Goal: Task Accomplishment & Management: Manage account settings

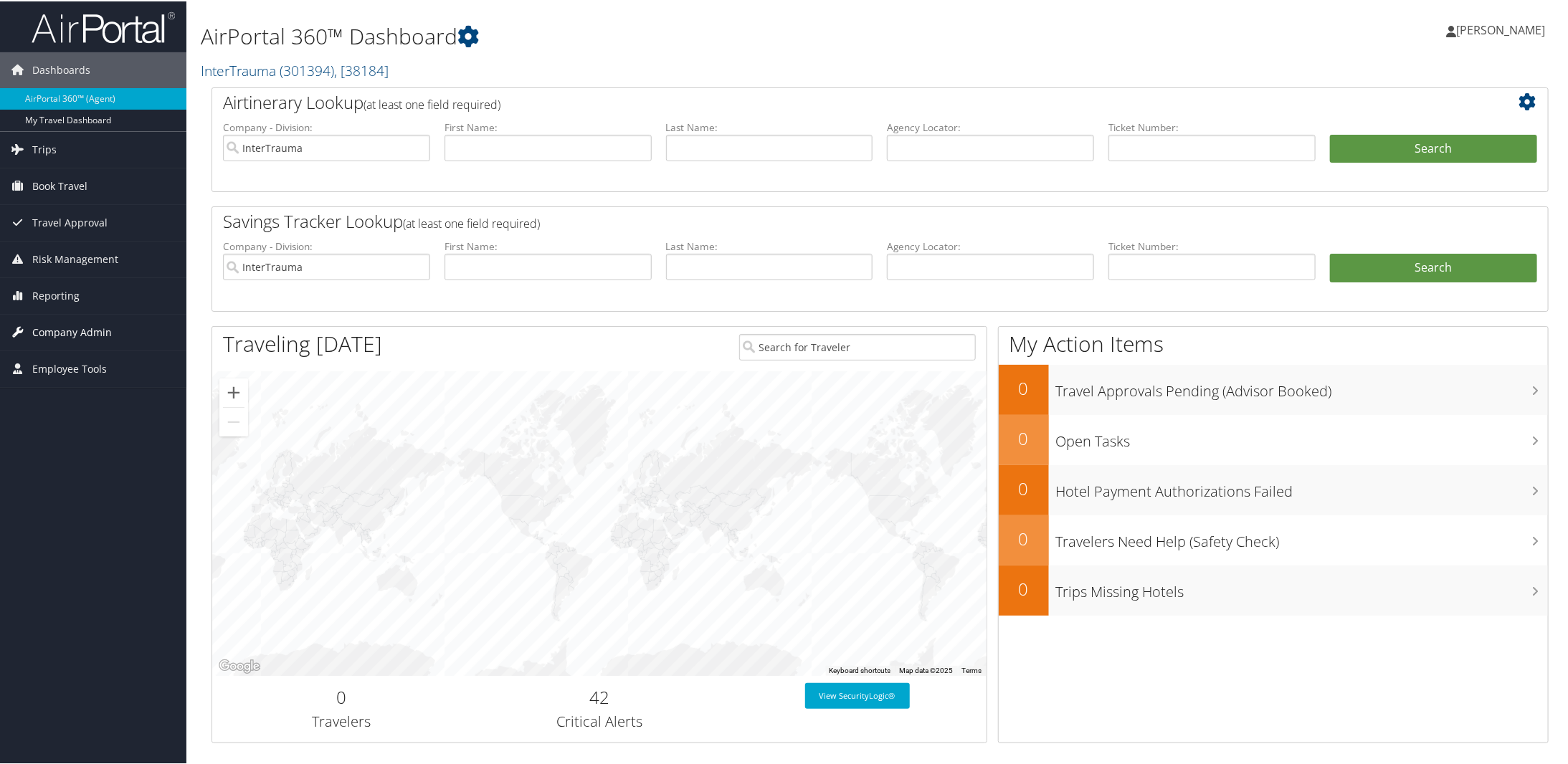
click at [52, 322] on span "Company Admin" at bounding box center [72, 331] width 80 height 35
click at [57, 361] on link "Company Information" at bounding box center [93, 359] width 186 height 22
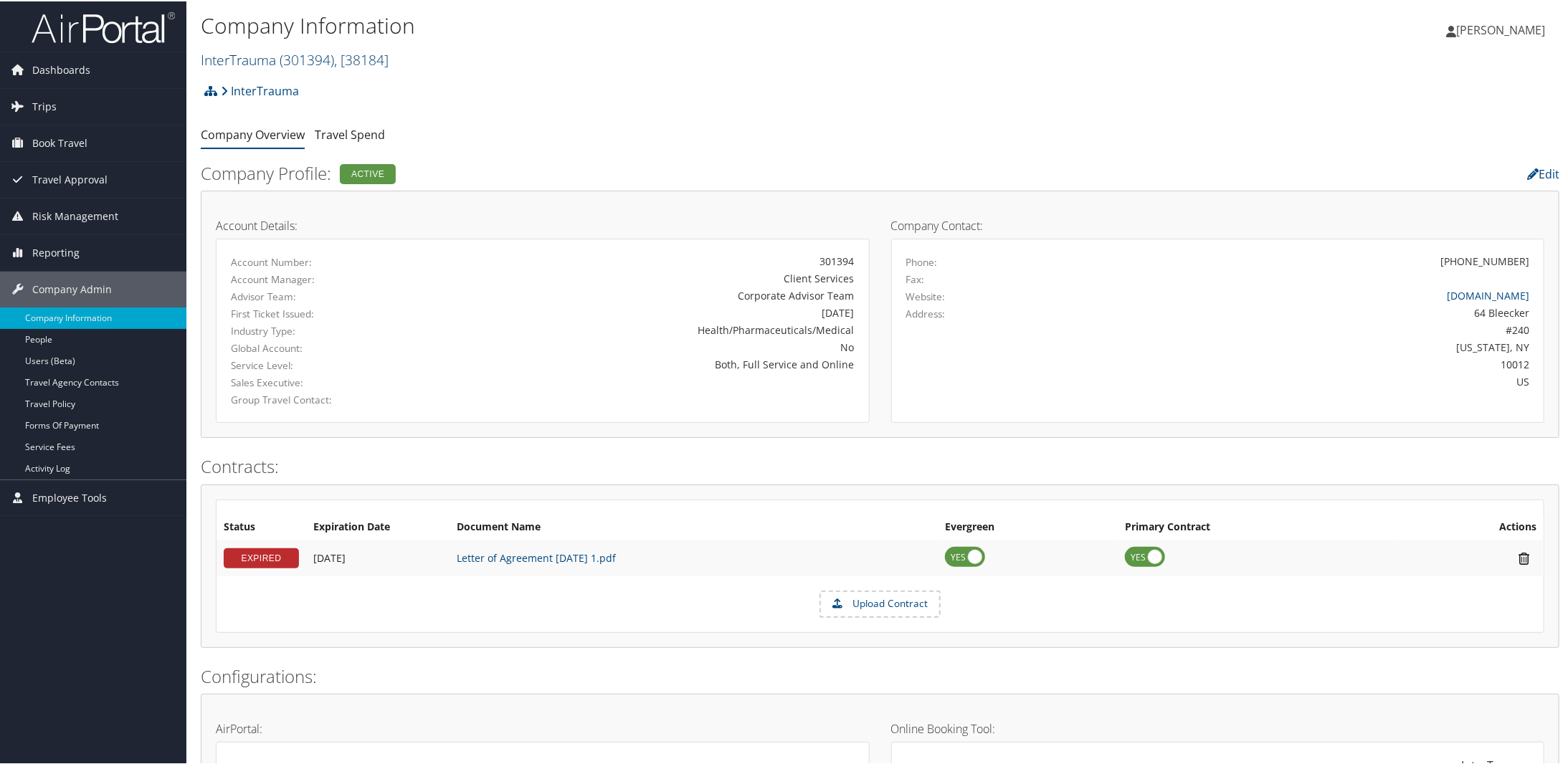
click at [292, 56] on span "( 301394 )" at bounding box center [307, 58] width 55 height 19
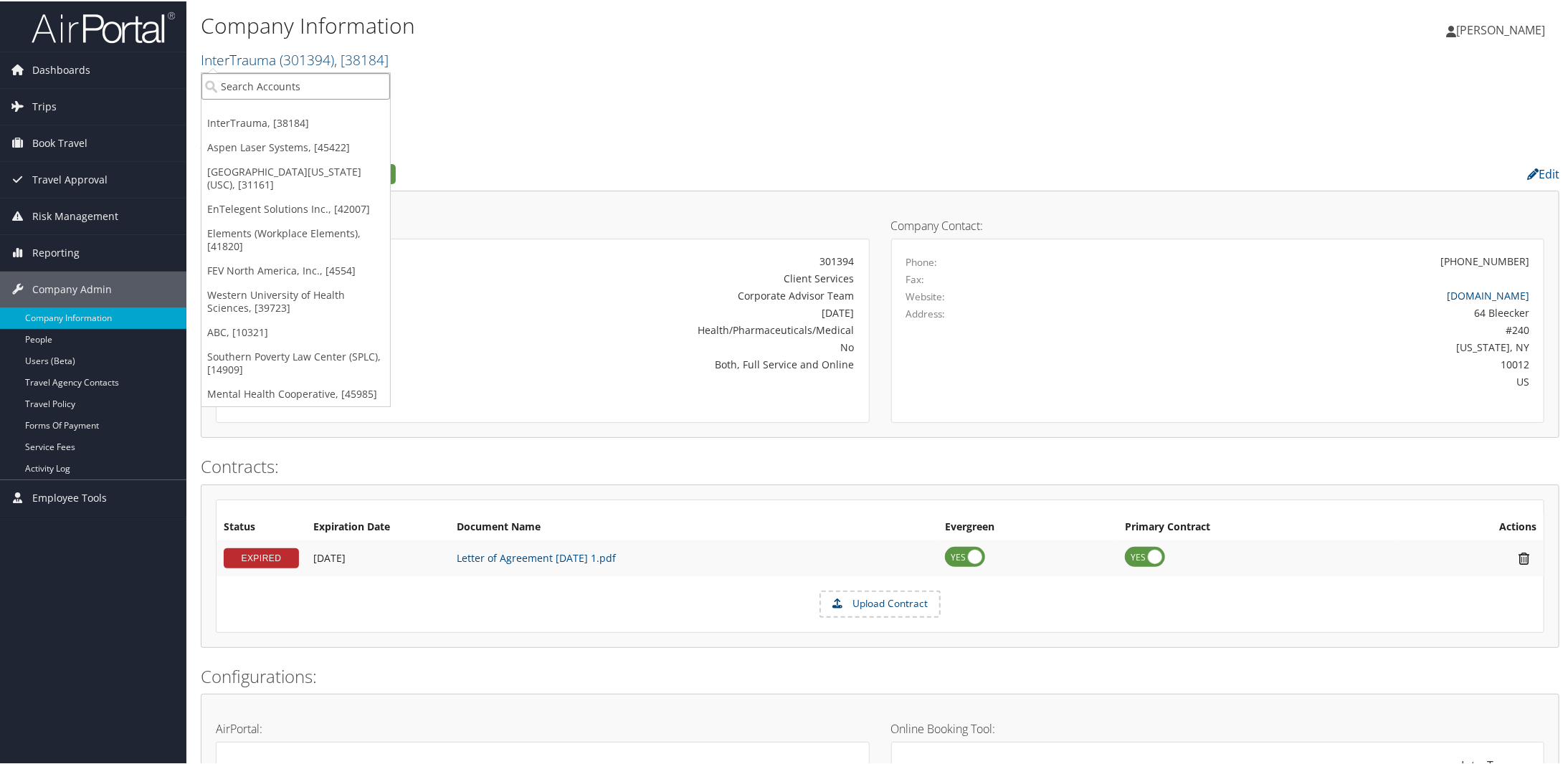
click at [259, 87] on input "search" at bounding box center [296, 85] width 189 height 27
paste input "320129"
type input "320129"
click at [279, 85] on input "320129" at bounding box center [296, 85] width 189 height 27
click at [279, 85] on input "search" at bounding box center [296, 85] width 189 height 27
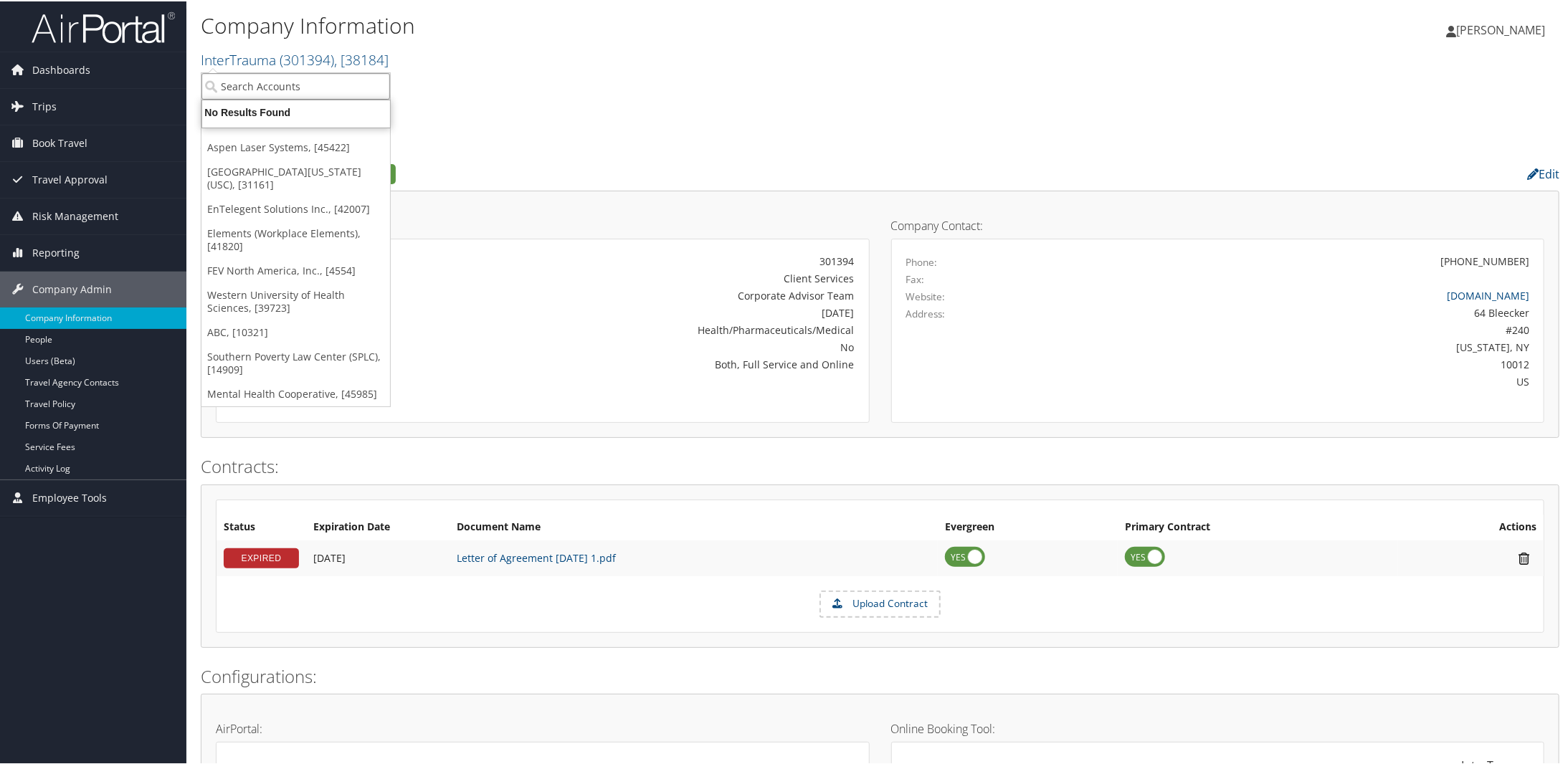
paste input "320129"
type input "320129"
drag, startPoint x: 201, startPoint y: 85, endPoint x: 117, endPoint y: 90, distance: 84.1
click at [118, 89] on div "Dashboards AirPortal 360™ (Agent) My Travel Dashboard Trips Airtinerary® Lookup…" at bounding box center [787, 720] width 1574 height 1442
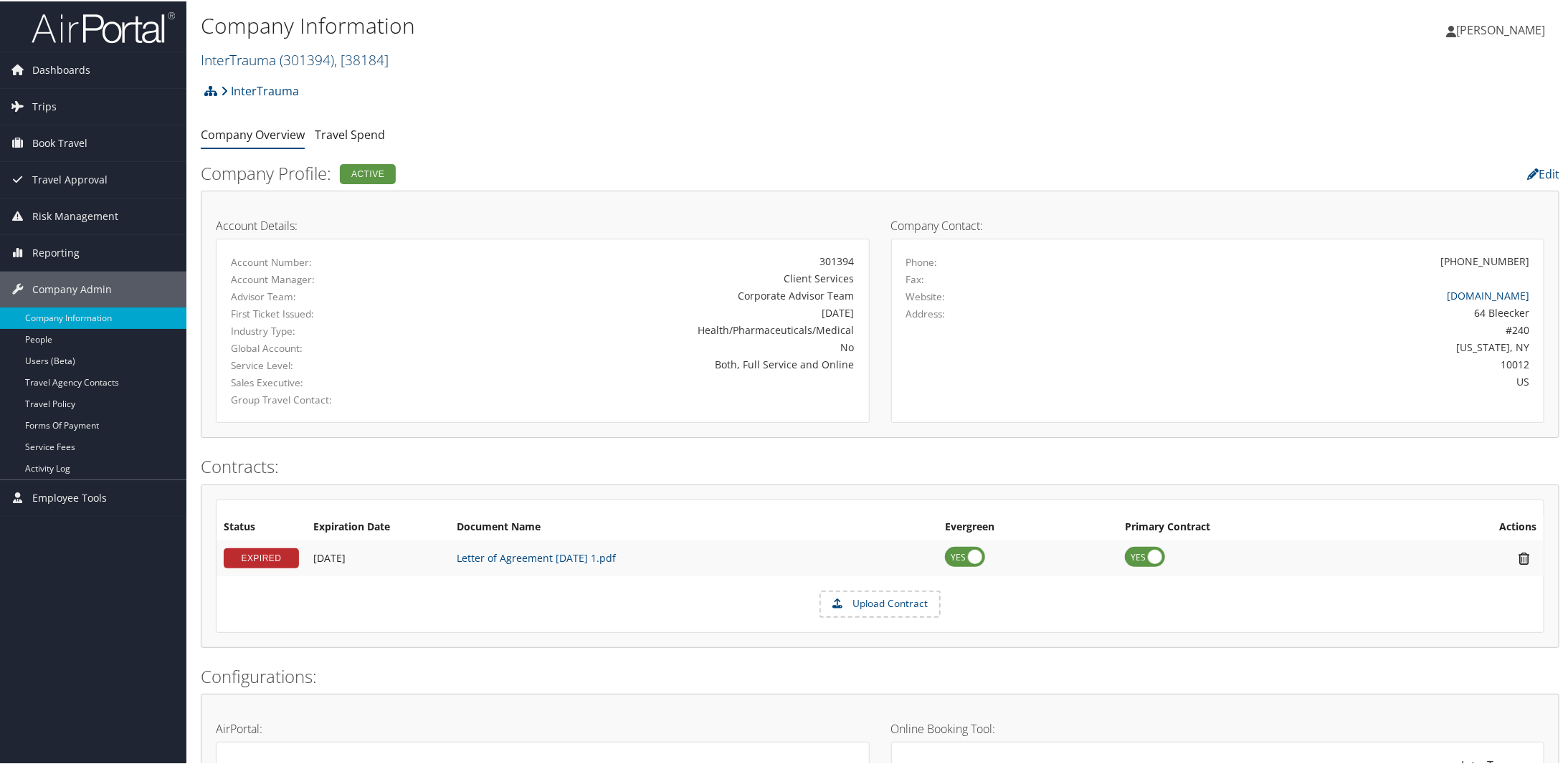
click at [250, 64] on link "InterTrauma ( 301394 ) , [ 38184 ]" at bounding box center [294, 58] width 188 height 19
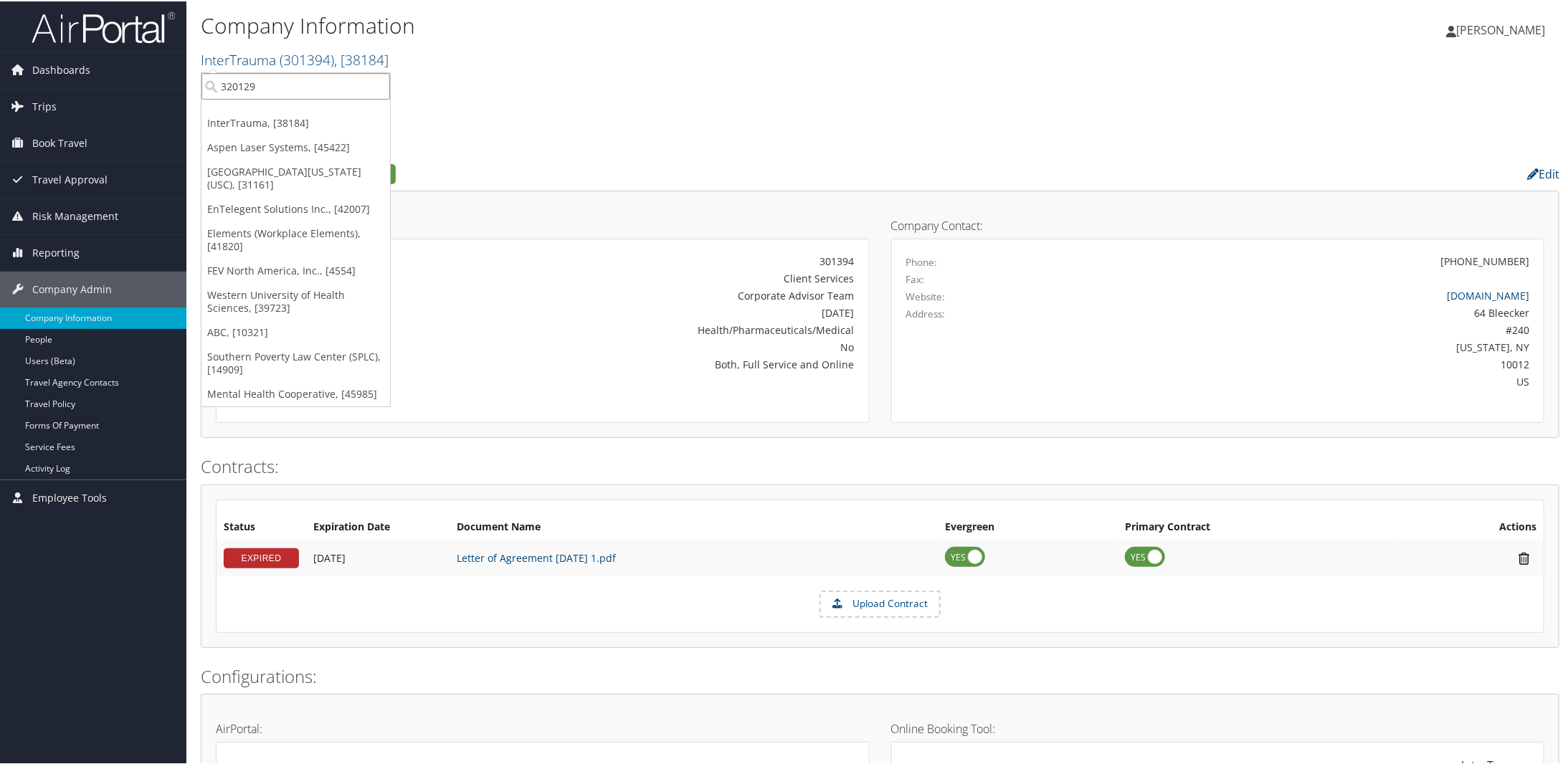
click at [375, 85] on input "320129" at bounding box center [296, 85] width 189 height 27
type input "troy"
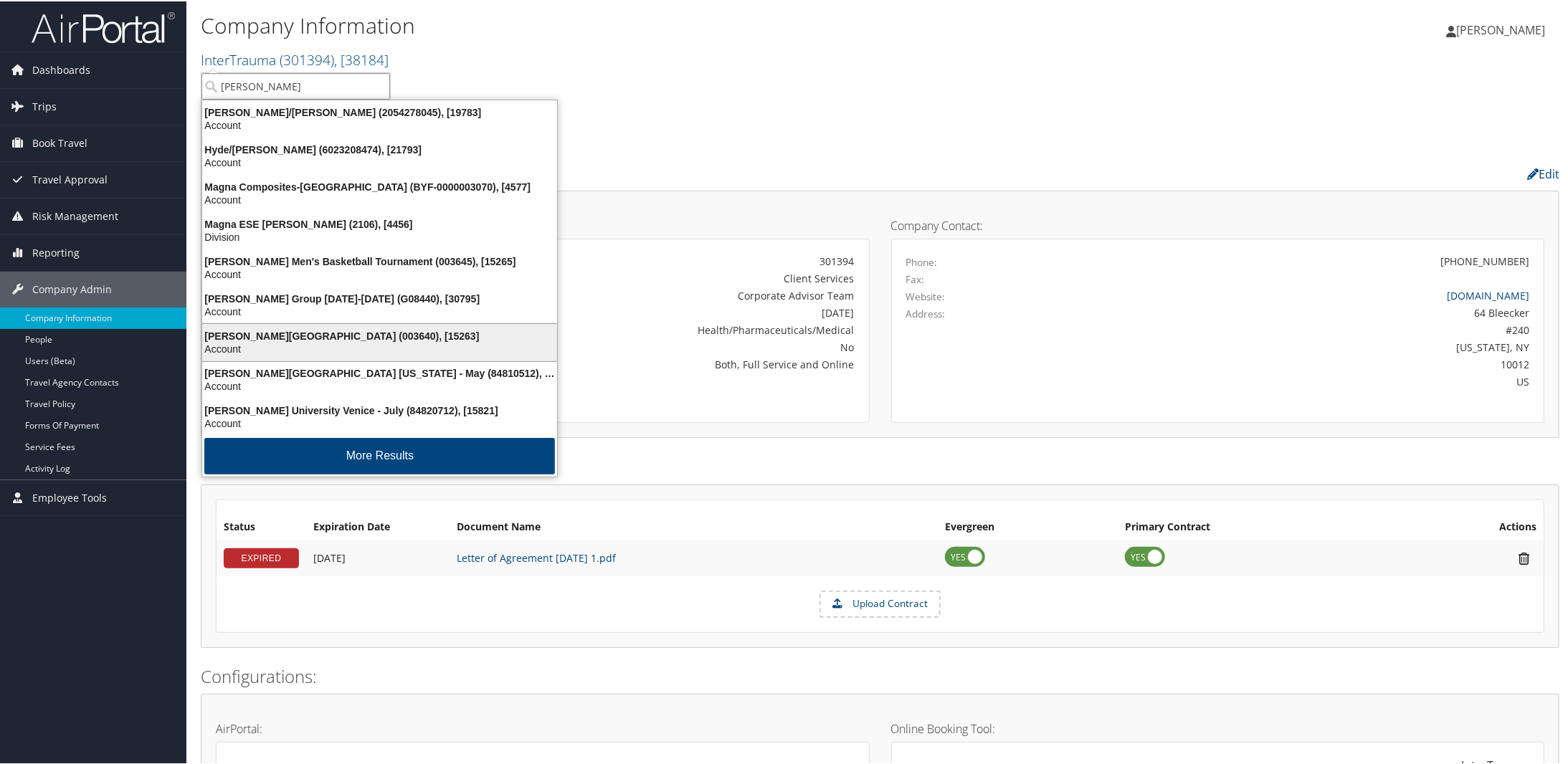
click at [276, 329] on div "Troy University (003640), [15263]" at bounding box center [380, 334] width 372 height 13
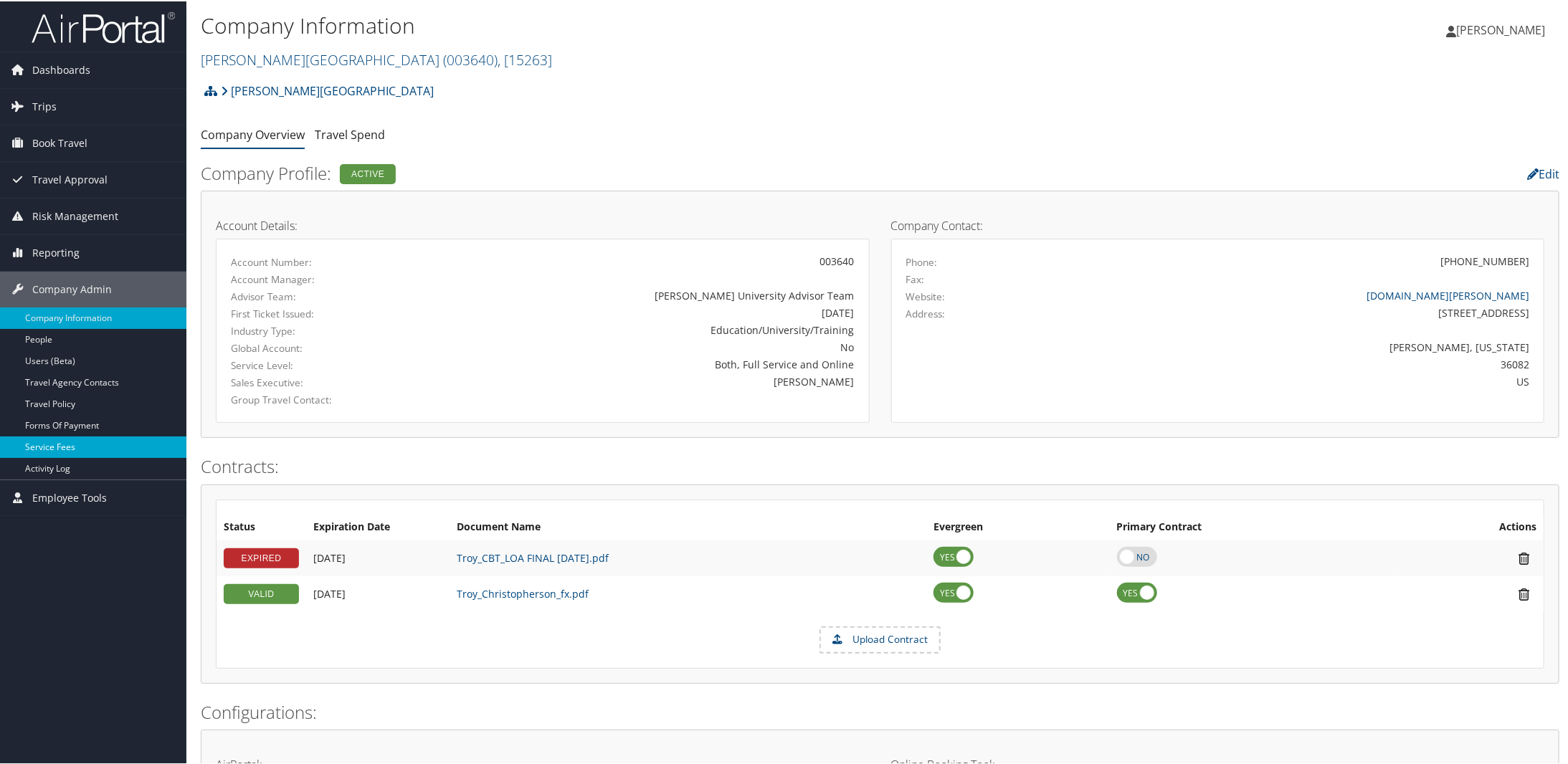
click at [27, 444] on link "Service Fees" at bounding box center [93, 446] width 186 height 22
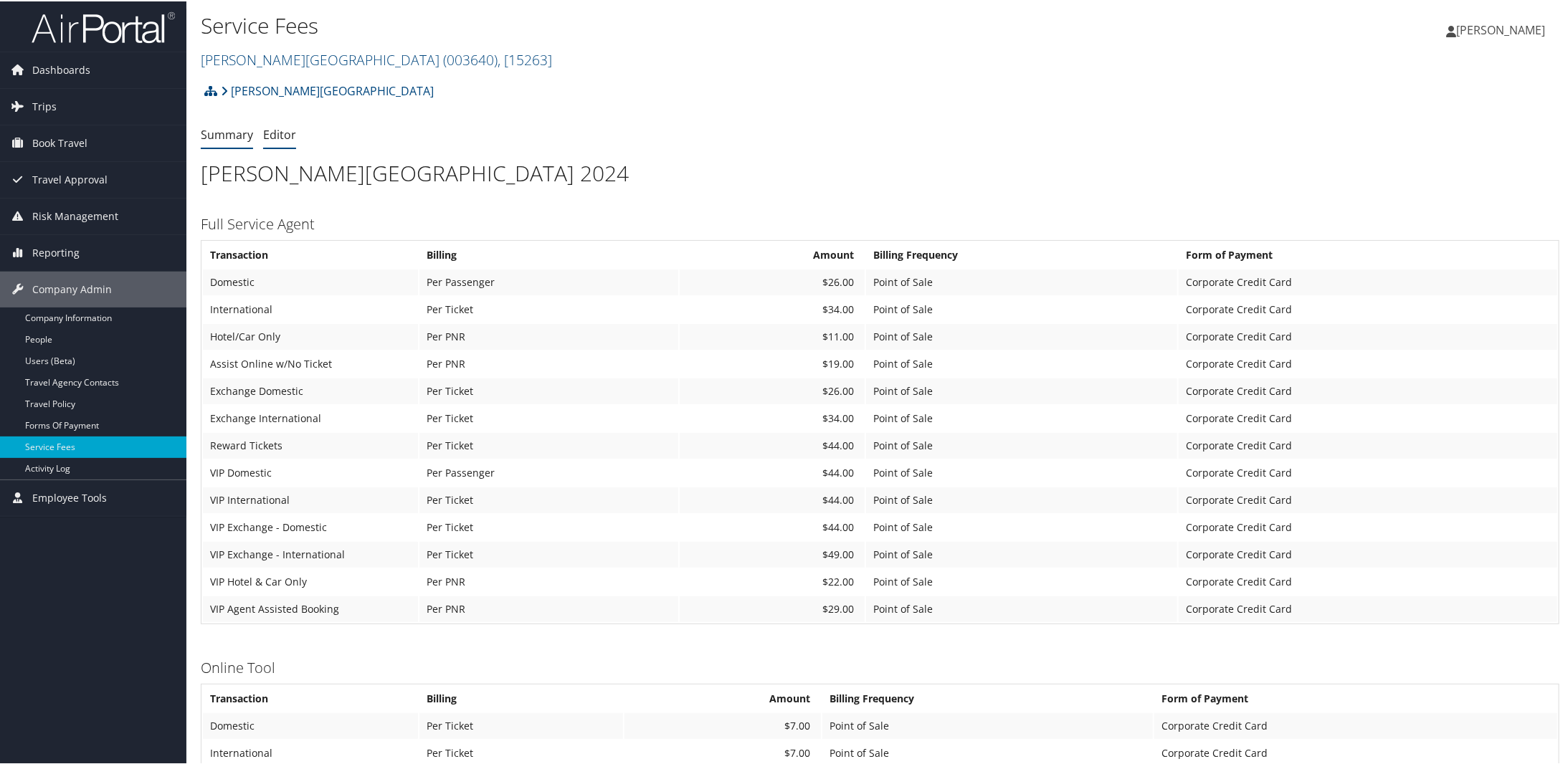
click at [277, 137] on link "Editor" at bounding box center [279, 134] width 33 height 16
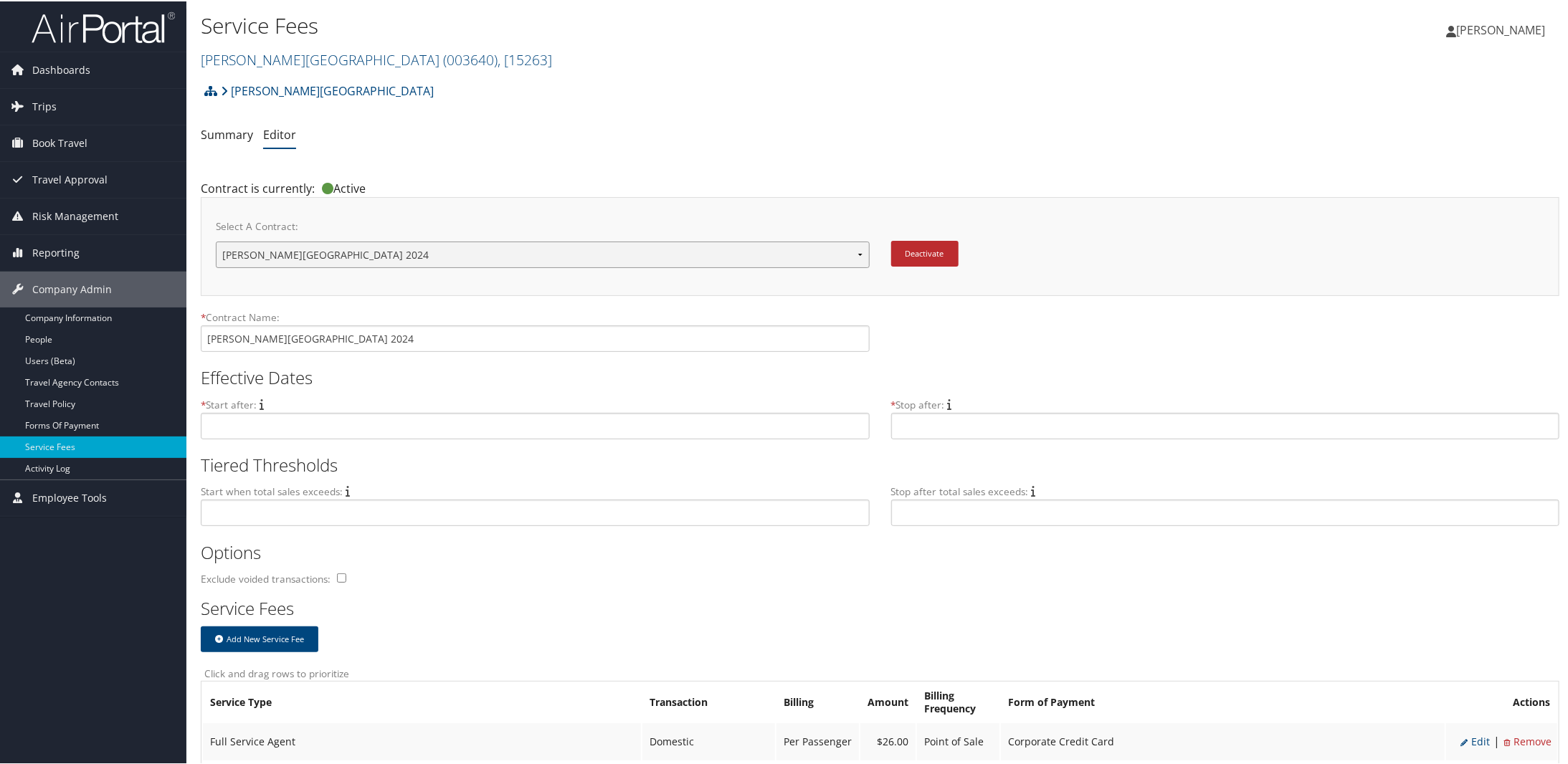
click at [860, 260] on select "[PERSON_NAME] Pricing Agreement 2015 [PERSON_NAME][GEOGRAPHIC_DATA] 2024 New Co…" at bounding box center [543, 253] width 654 height 27
click at [216, 240] on select "[PERSON_NAME] Pricing Agreement 2015 [PERSON_NAME][GEOGRAPHIC_DATA] 2024 New Co…" at bounding box center [543, 253] width 654 height 27
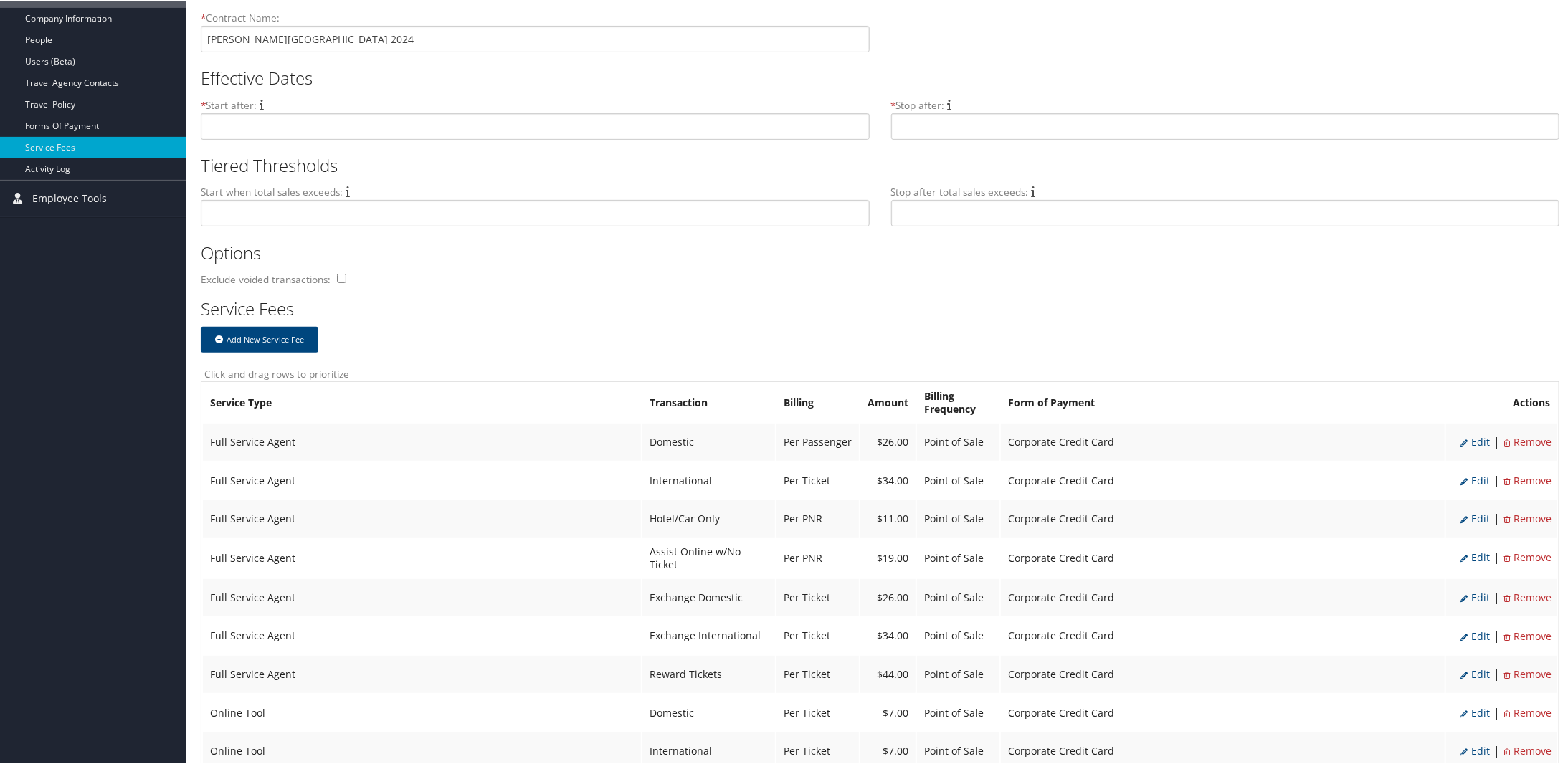
scroll to position [430, 0]
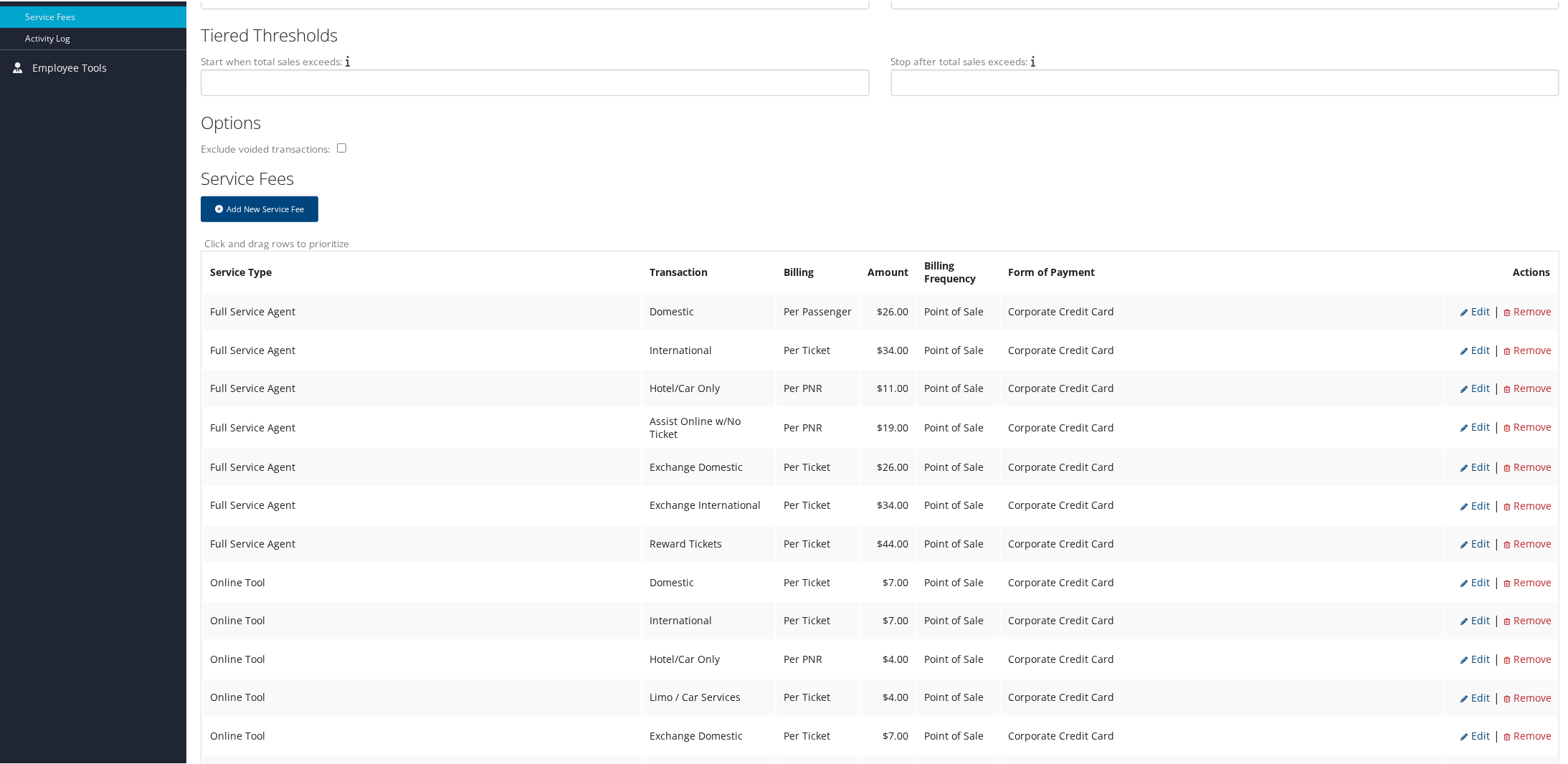
click at [1468, 308] on span "Edit" at bounding box center [1475, 309] width 29 height 14
select select "2"
type input "26.0"
select select "20"
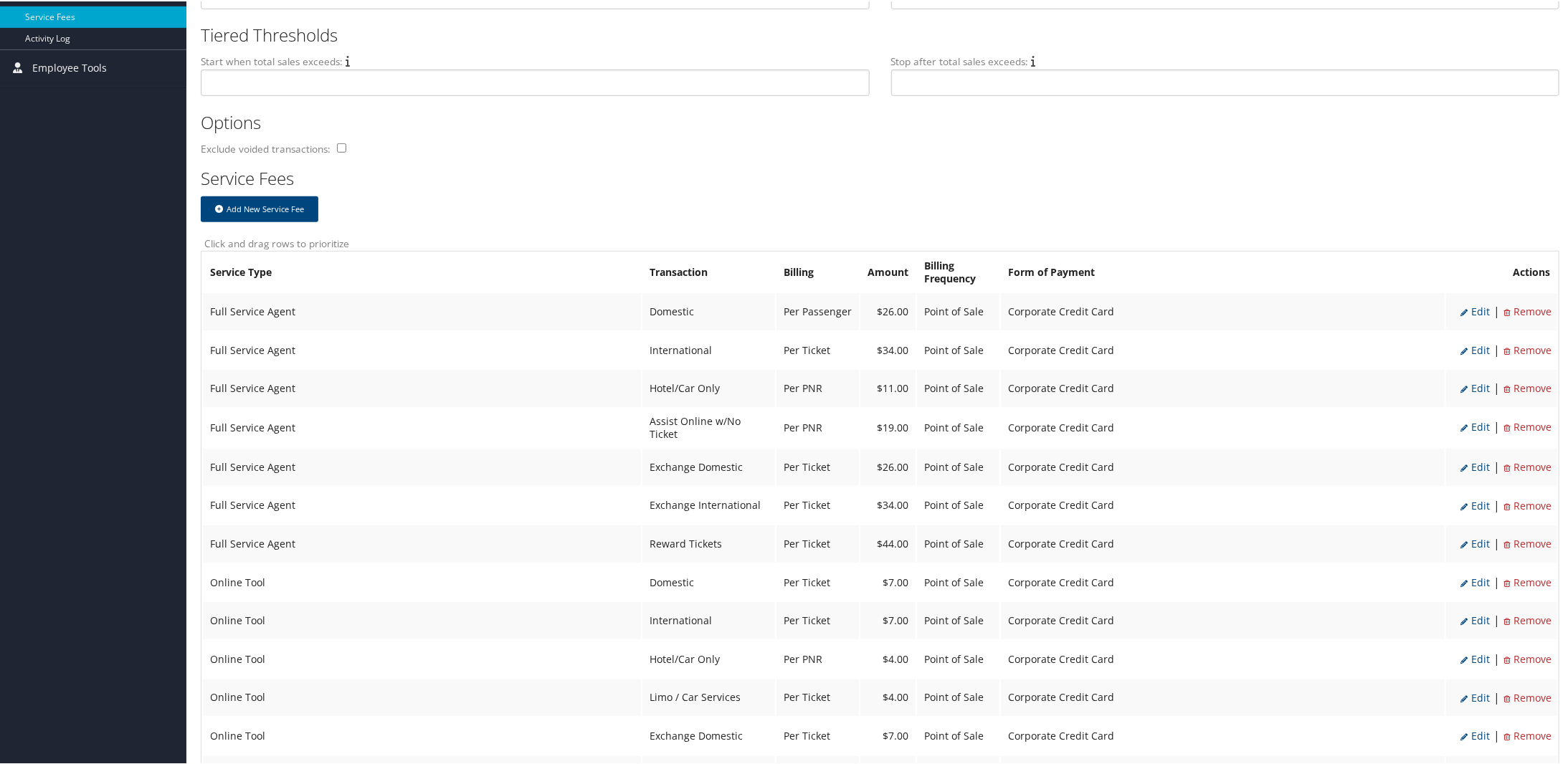
select select "2"
select select "20"
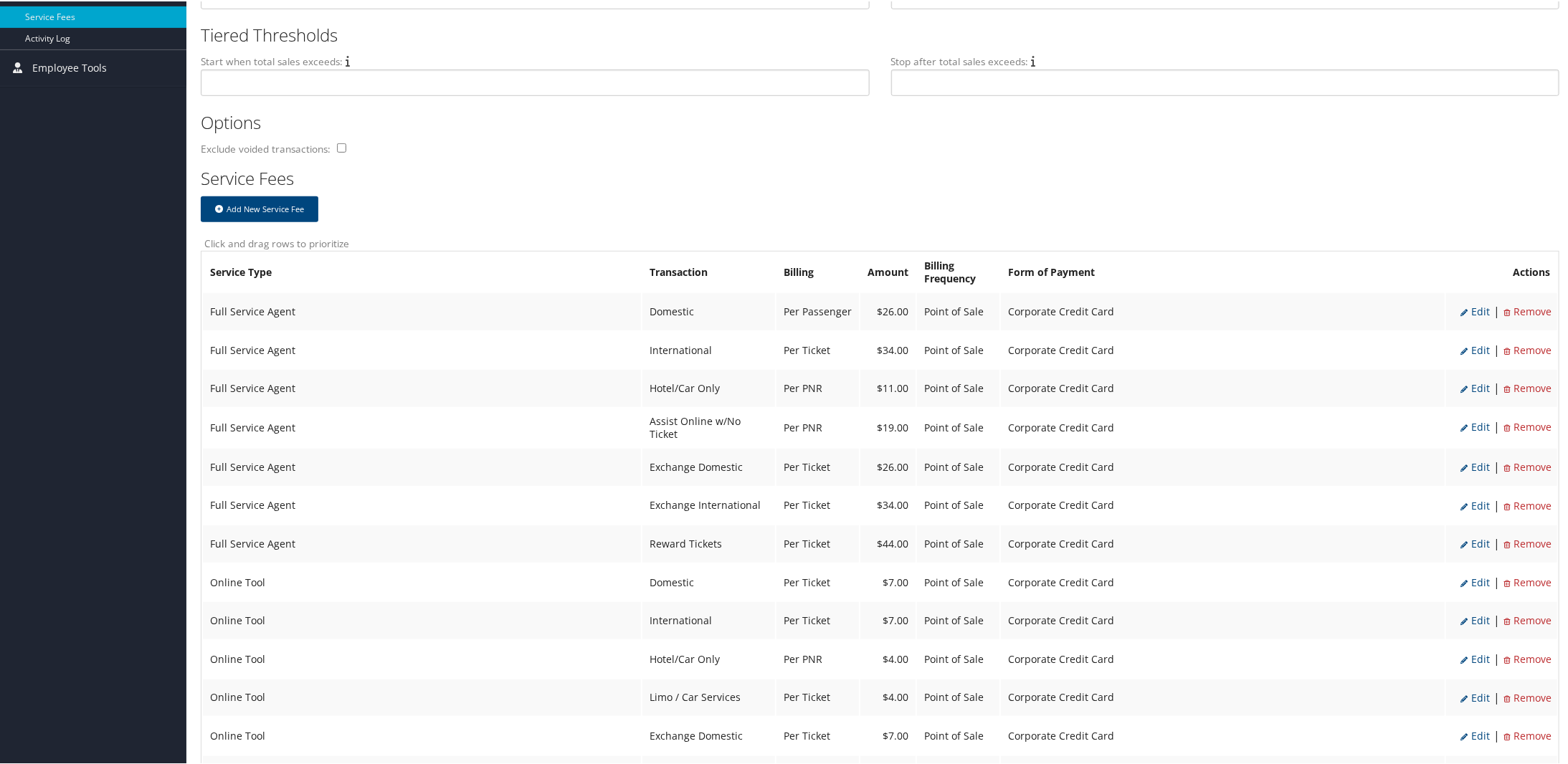
select select "2"
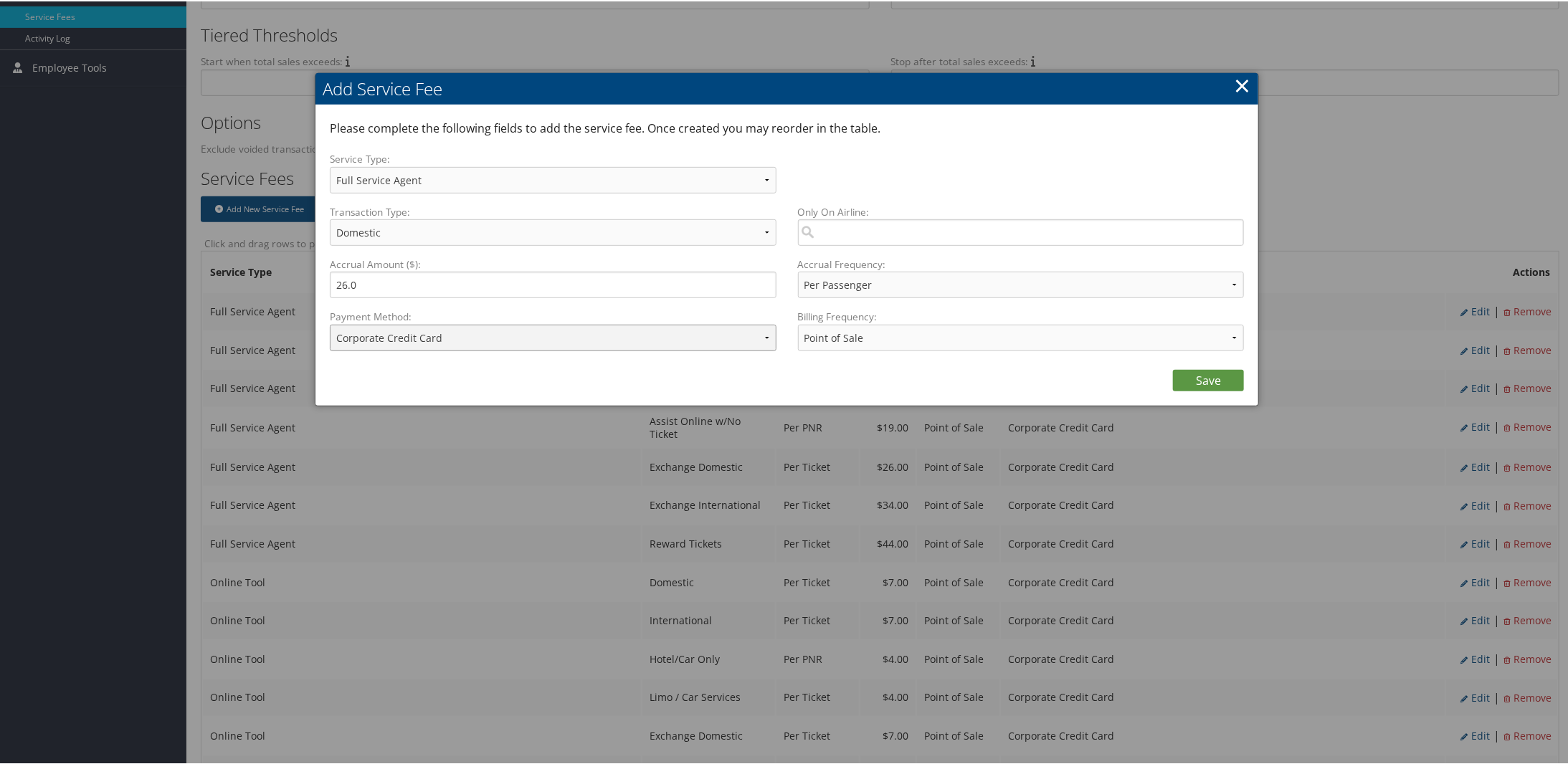
click at [766, 341] on select "ACH Transfer Cash / Check (AR) Corporate Credit Card Ghost Credit Card Hotel Gu…" at bounding box center [553, 336] width 447 height 27
click at [1241, 88] on link "×" at bounding box center [1242, 84] width 16 height 29
